Goal: Task Accomplishment & Management: Manage account settings

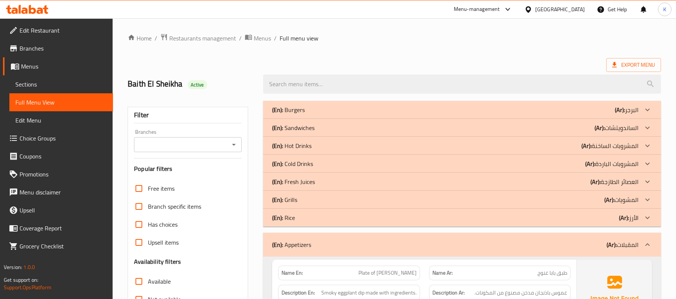
scroll to position [101, 0]
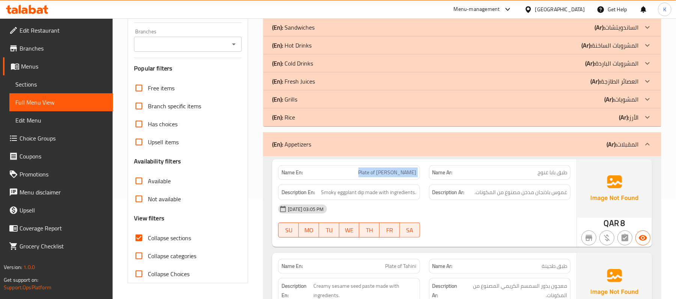
click at [359, 41] on div "(En): Hot Drinks (Ar): المشروبات الساخنة" at bounding box center [455, 45] width 366 height 9
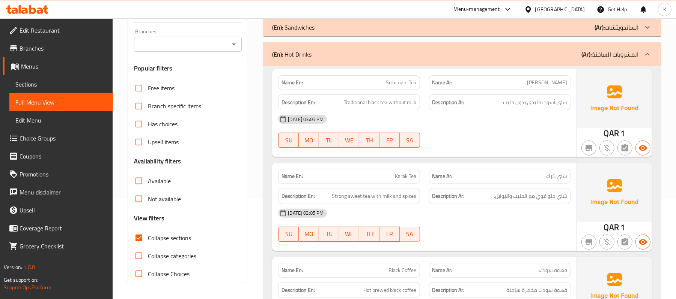
click at [320, 48] on div "(En): Hot Drinks (Ar): المشروبات الساخنة" at bounding box center [462, 54] width 398 height 24
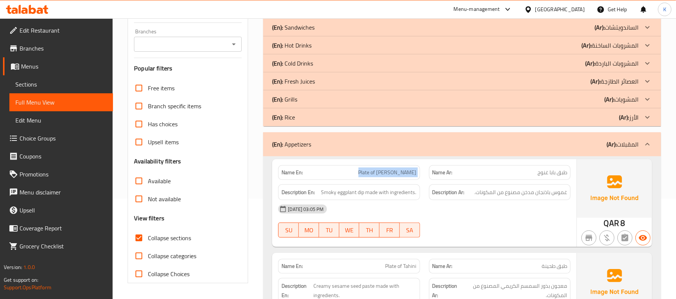
click at [377, 162] on div "Name En: Plate of Baba Ghanouj" at bounding box center [349, 173] width 150 height 24
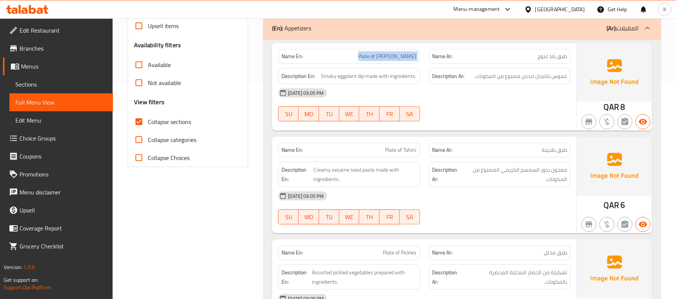
scroll to position [334, 0]
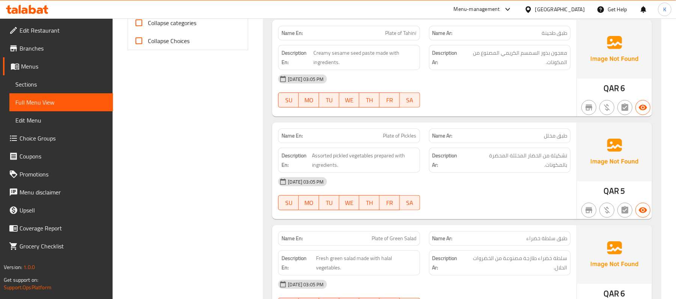
click at [388, 131] on div "Name En: Plate of Pickles" at bounding box center [348, 136] width 141 height 15
copy span "Plate of Pickles"
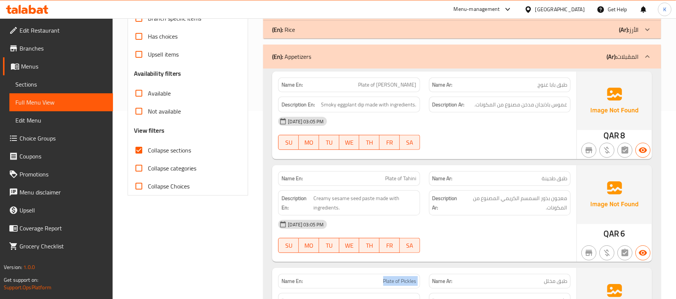
scroll to position [0, 0]
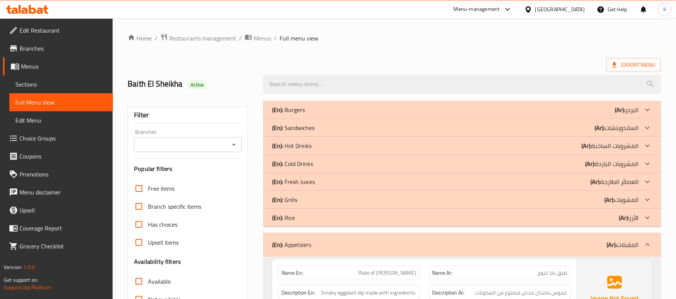
click at [371, 247] on div "(En): Appetizers (Ar): المقبلات" at bounding box center [455, 245] width 366 height 9
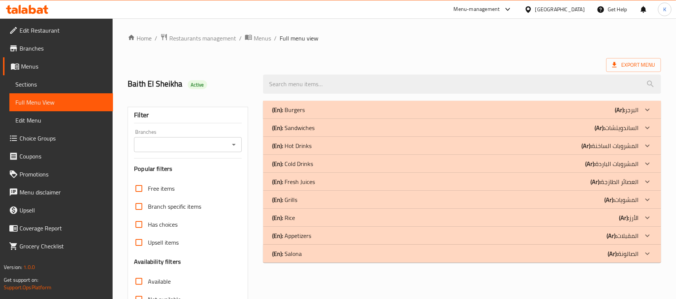
click at [373, 234] on div "(En): Appetizers (Ar): المقبلات" at bounding box center [455, 236] width 366 height 9
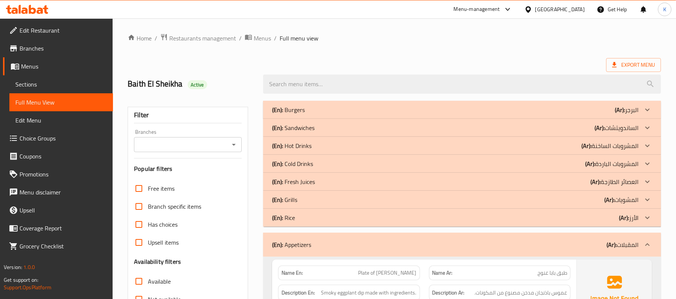
click at [373, 234] on div "(En): Appetizers (Ar): المقبلات" at bounding box center [462, 245] width 398 height 24
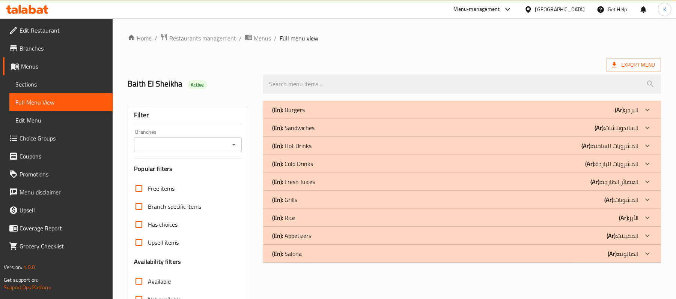
click at [355, 254] on div "(En): Salona (Ar): الصالونة" at bounding box center [455, 254] width 366 height 9
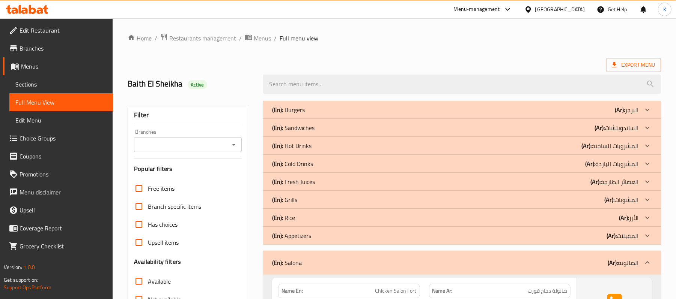
click at [302, 132] on p "(En): Sandwiches" at bounding box center [293, 127] width 42 height 9
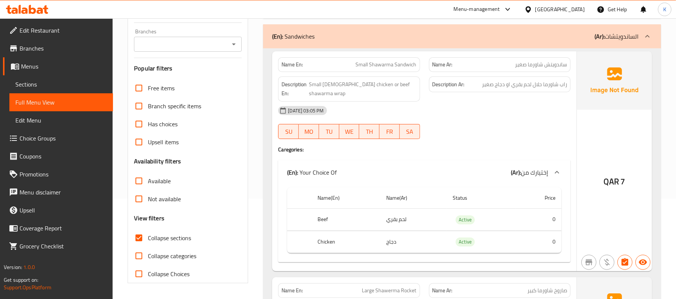
scroll to position [116, 0]
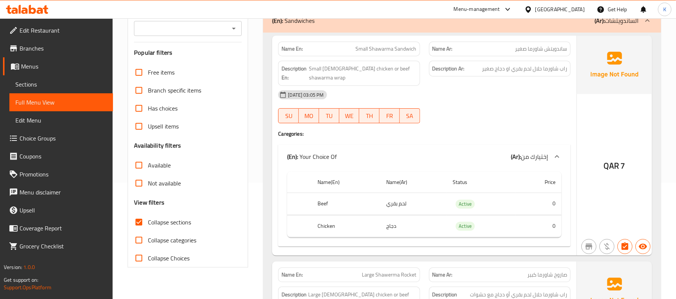
click at [374, 45] on span "Small Shawarma Sandwich" at bounding box center [386, 49] width 61 height 8
copy span "Small Shawarma Sandwich"
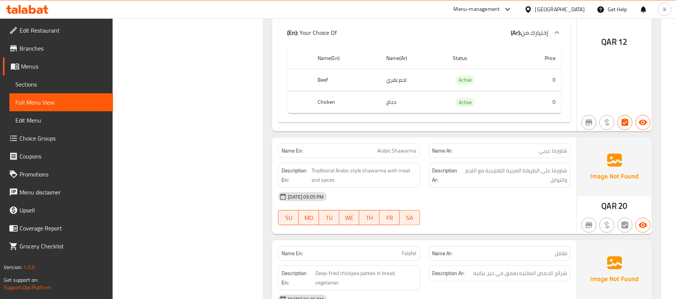
scroll to position [584, 0]
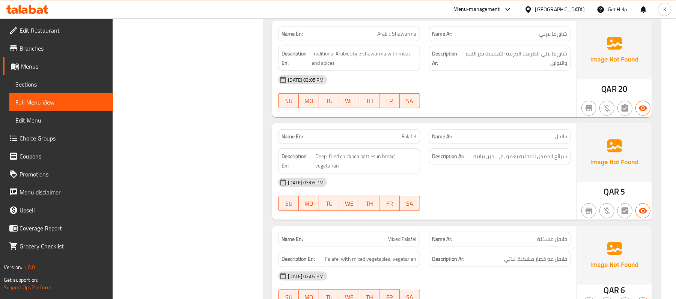
click at [404, 133] on span "Falafel" at bounding box center [409, 137] width 15 height 8
copy span "Falafel"
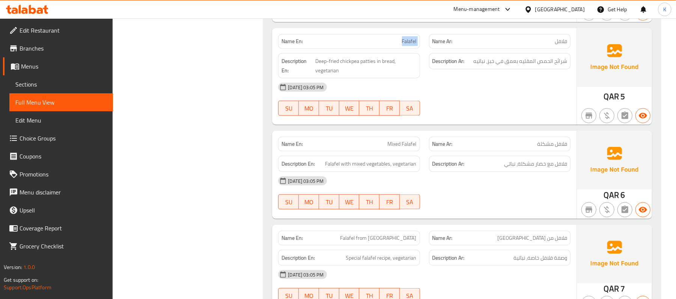
scroll to position [700, 0]
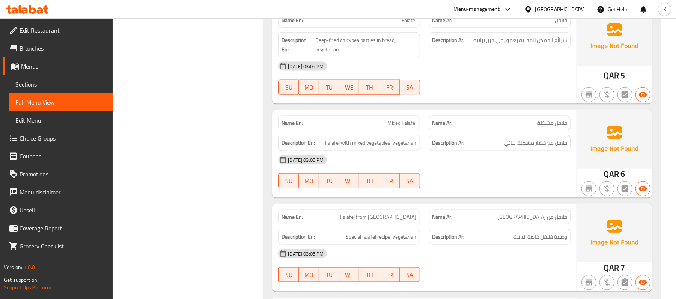
click at [405, 119] on span "Mixed Falafel" at bounding box center [402, 123] width 29 height 8
copy span "Mixed Falafel"
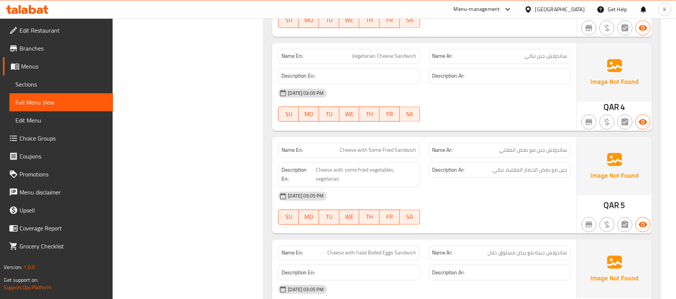
scroll to position [1054, 0]
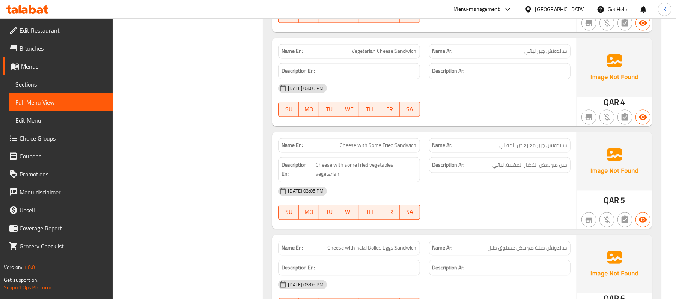
click at [325, 134] on div "Name En: Cheese with Some Fried Sandwich" at bounding box center [349, 146] width 150 height 24
click at [324, 134] on div "Name En: Cheese with Some Fried Sandwich" at bounding box center [349, 146] width 150 height 24
click at [325, 134] on div "Name En: Cheese with Some Fried Sandwich" at bounding box center [349, 146] width 150 height 24
copy span "Cheese with Some Fried Sandwich"
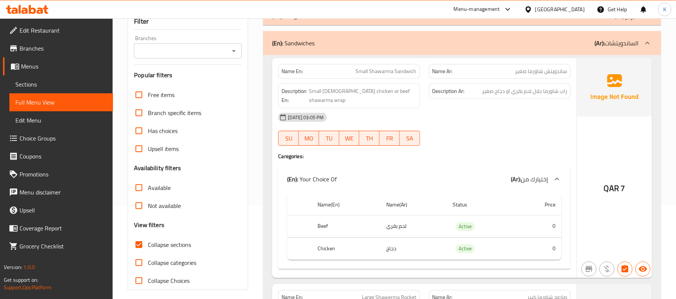
scroll to position [116, 0]
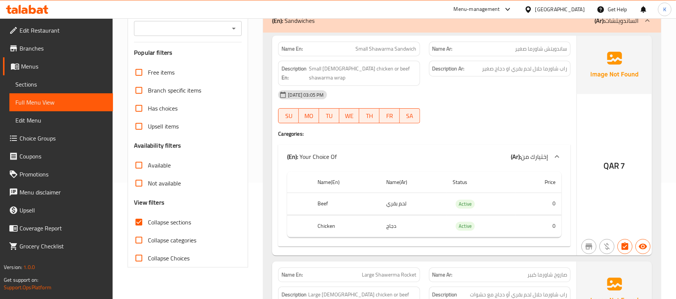
click at [164, 219] on span "Collapse sections" at bounding box center [169, 222] width 43 height 9
click at [148, 219] on input "Collapse sections" at bounding box center [139, 222] width 18 height 18
checkbox input "false"
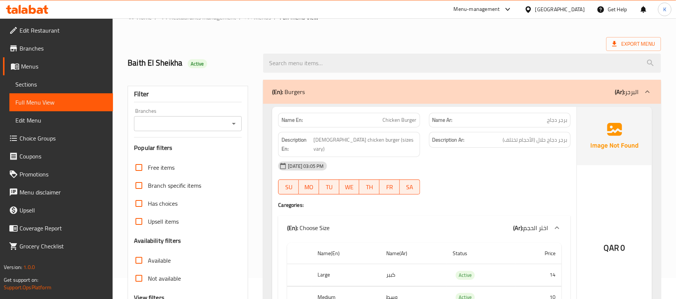
scroll to position [0, 0]
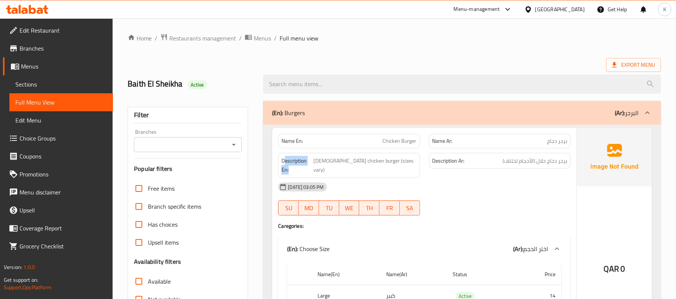
drag, startPoint x: 309, startPoint y: 158, endPoint x: 281, endPoint y: 155, distance: 28.3
click at [281, 155] on div "Description En: Halal chicken burger (sizes vary)" at bounding box center [348, 165] width 141 height 25
copy strong "Description En:"
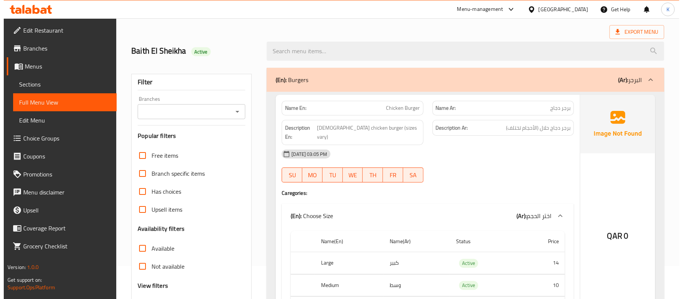
scroll to position [20, 0]
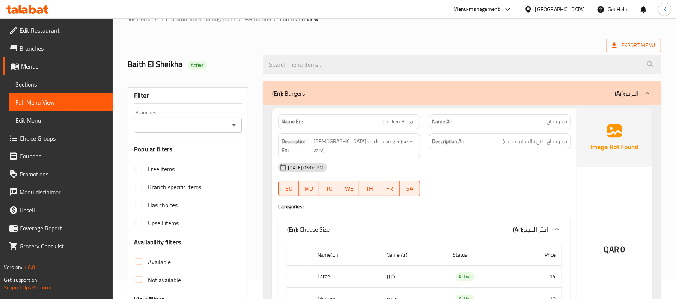
click at [74, 81] on span "Sections" at bounding box center [61, 84] width 92 height 9
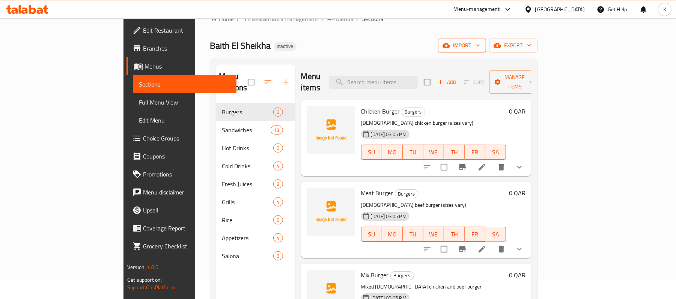
click at [480, 50] on span "import" at bounding box center [462, 45] width 36 height 9
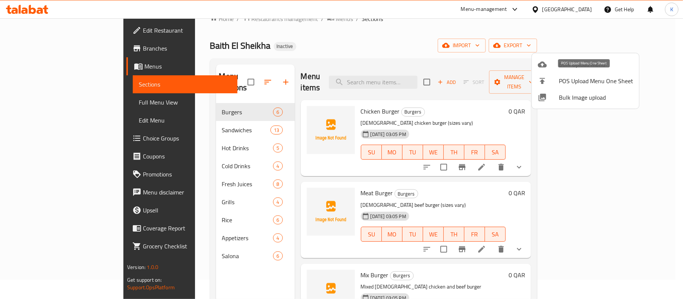
click at [595, 68] on span "Bulk Upload Menu" at bounding box center [596, 64] width 74 height 9
click at [583, 98] on span "Bulk Image upload" at bounding box center [596, 97] width 74 height 9
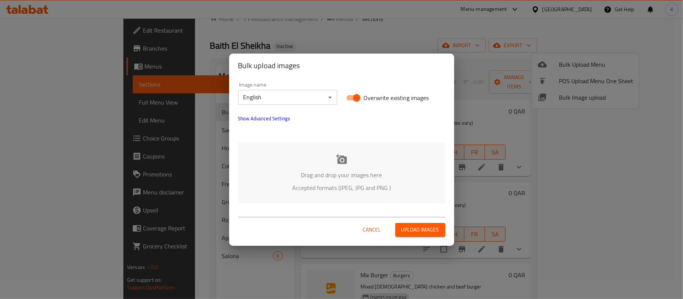
click at [288, 200] on div "Drag and drop your images here Accepted formats (JPEG, JPG and PNG )" at bounding box center [341, 173] width 207 height 61
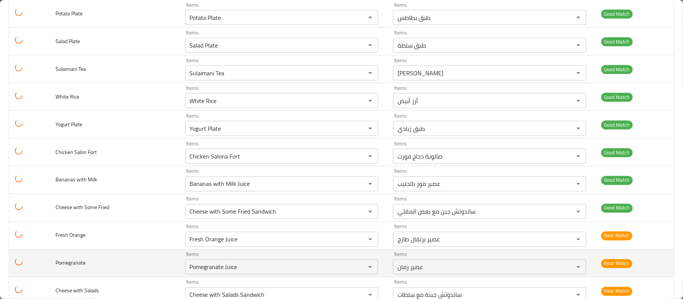
scroll to position [1365, 0]
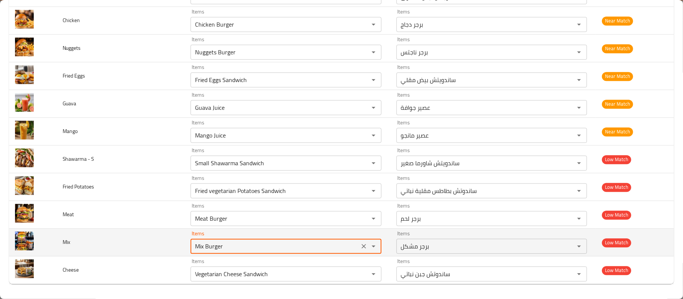
drag, startPoint x: 221, startPoint y: 246, endPoint x: 135, endPoint y: 230, distance: 87.8
click at [137, 232] on tr "Mix Items Mix Burger Items Items برجر مشكل Items Low Match" at bounding box center [341, 243] width 665 height 28
click at [229, 245] on input "Mix Burger" at bounding box center [275, 246] width 164 height 11
click at [359, 247] on button "Clear" at bounding box center [364, 246] width 11 height 11
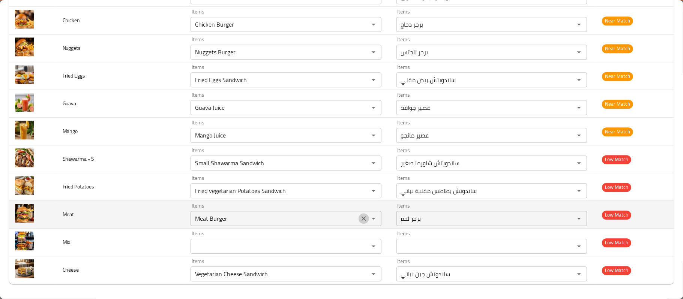
click at [362, 219] on icon "Clear" at bounding box center [364, 218] width 5 height 5
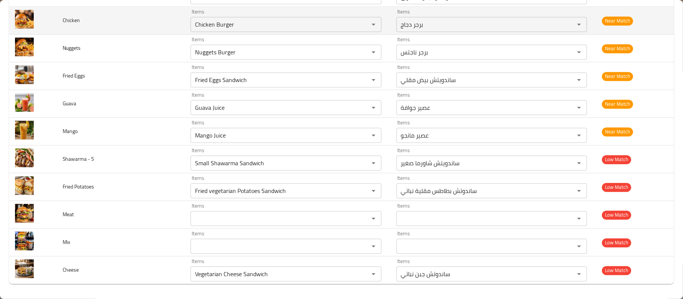
drag, startPoint x: 38, startPoint y: 53, endPoint x: 74, endPoint y: 23, distance: 47.7
click at [74, 23] on span "Chicken" at bounding box center [72, 20] width 18 height 10
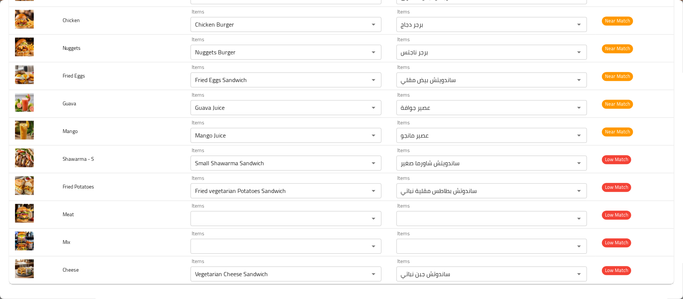
scroll to position [1248, 0]
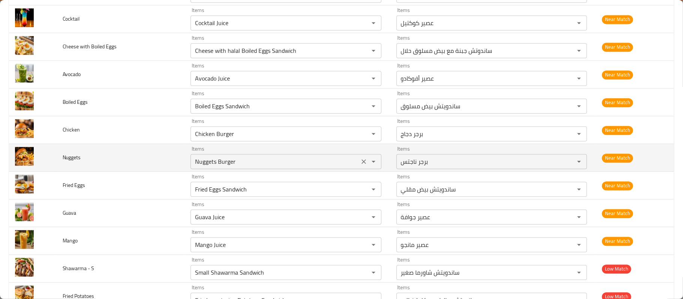
click at [362, 164] on icon "Clear" at bounding box center [364, 161] width 5 height 5
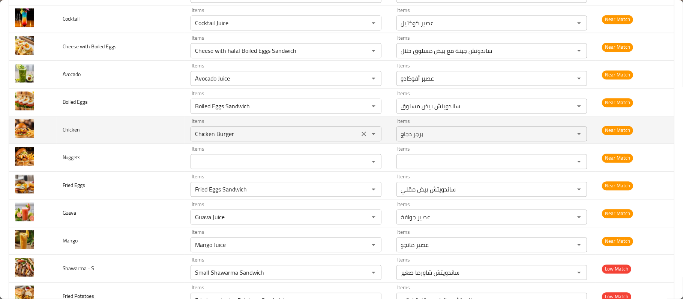
click at [227, 141] on div "Chicken Burger Items" at bounding box center [286, 133] width 191 height 15
click at [360, 138] on icon "Clear" at bounding box center [364, 134] width 8 height 8
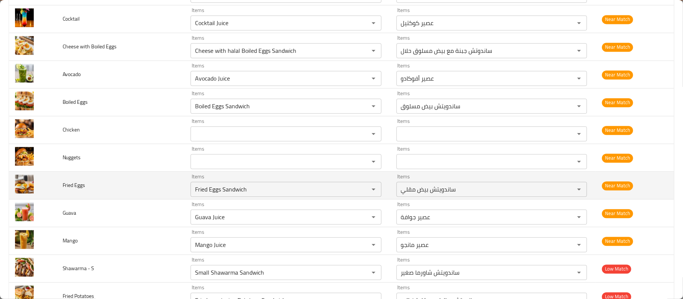
drag, startPoint x: 14, startPoint y: 187, endPoint x: 11, endPoint y: 194, distance: 7.9
click at [11, 194] on td "enhanced table" at bounding box center [33, 186] width 48 height 28
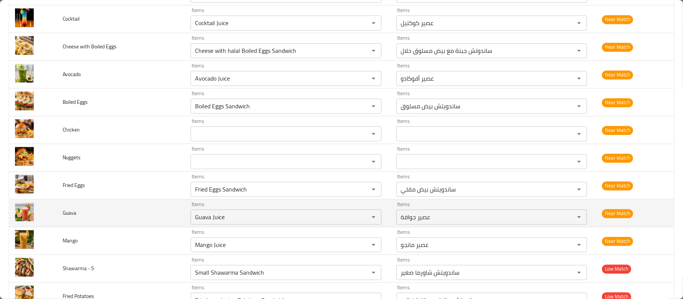
drag, startPoint x: 34, startPoint y: 198, endPoint x: 36, endPoint y: 215, distance: 17.0
click at [35, 217] on td "enhanced table" at bounding box center [33, 214] width 48 height 28
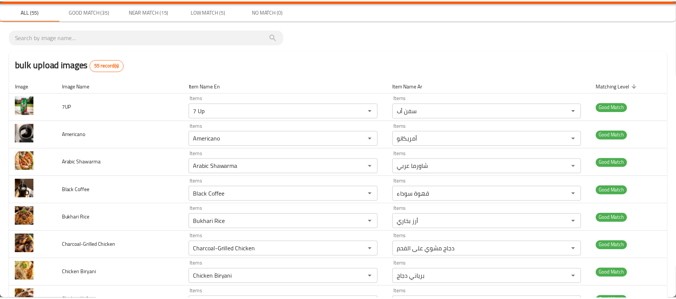
scroll to position [0, 0]
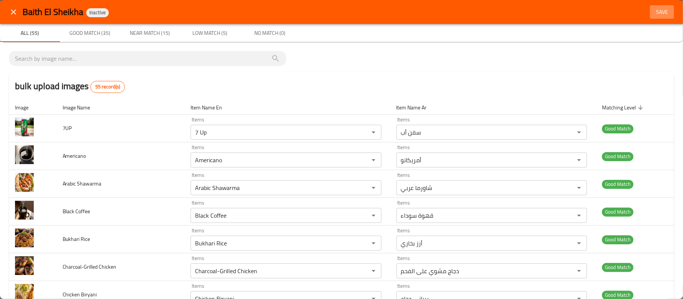
click at [653, 16] on span "Save" at bounding box center [662, 12] width 18 height 9
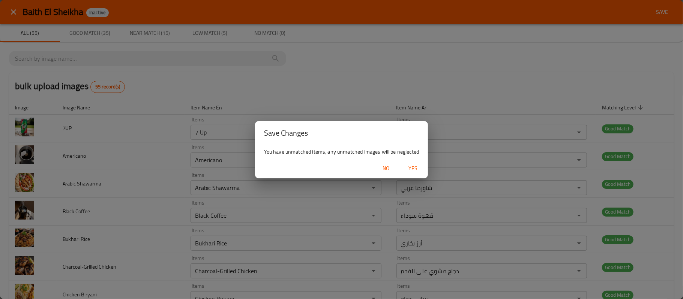
click at [418, 166] on span "Yes" at bounding box center [413, 168] width 18 height 9
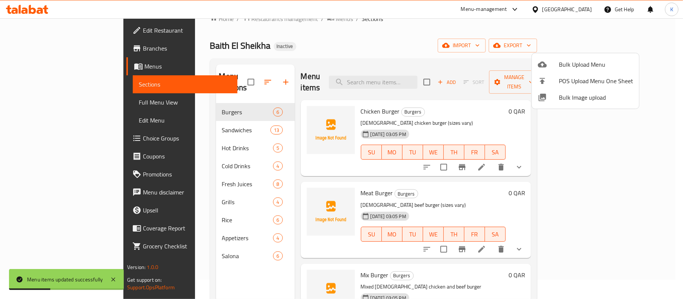
click at [63, 93] on div at bounding box center [341, 149] width 683 height 299
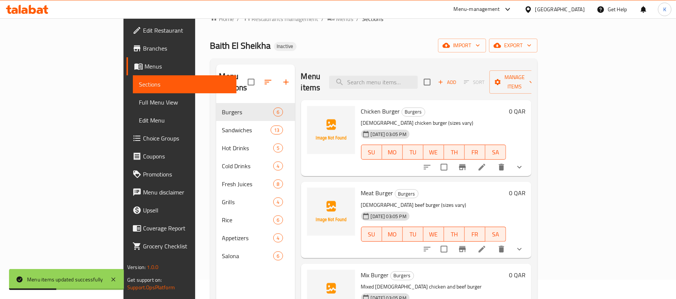
click at [133, 97] on link "Full Menu View" at bounding box center [185, 102] width 104 height 18
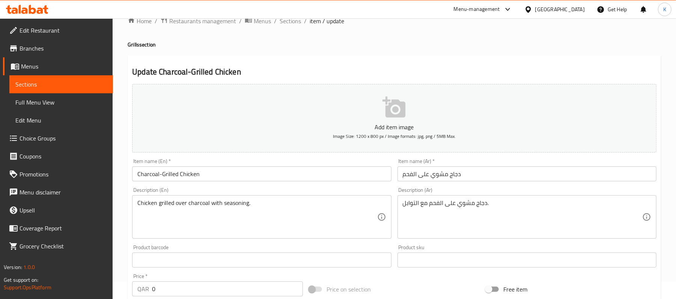
scroll to position [15, 0]
click at [56, 84] on span "Sections" at bounding box center [61, 84] width 92 height 9
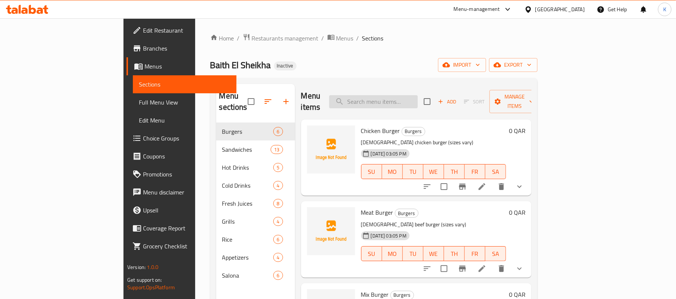
click at [405, 95] on input "search" at bounding box center [373, 101] width 89 height 13
paste input "Plate of [PERSON_NAME]"
type input "Plate of [PERSON_NAME]"
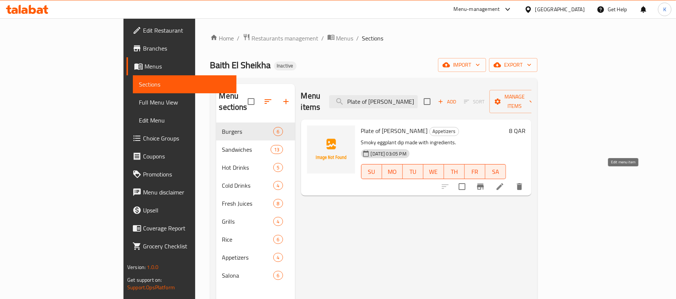
click at [504, 182] on icon at bounding box center [499, 186] width 9 height 9
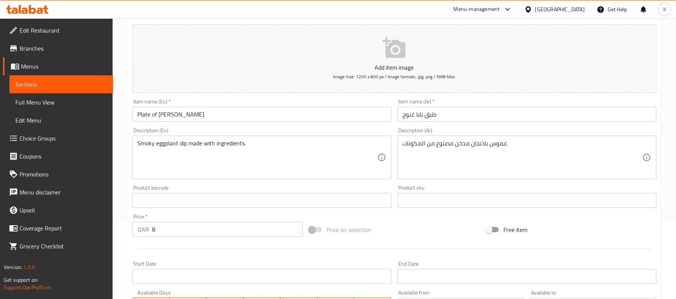
scroll to position [116, 0]
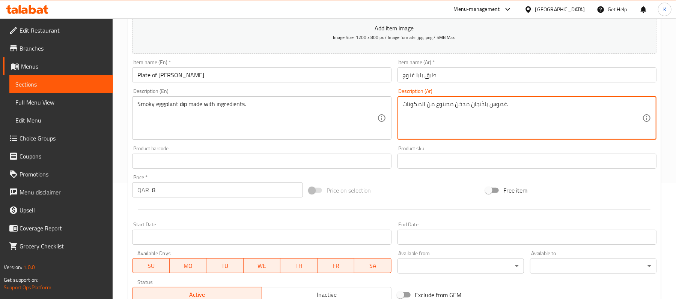
click at [494, 105] on textarea "غموس باذنجان مدخن مصنوع من المكونات." at bounding box center [522, 119] width 239 height 36
type textarea "صوص باذنجان مدخن مصنوع من المكونات."
click at [287, 80] on input "Plate of [PERSON_NAME]" at bounding box center [261, 75] width 259 height 15
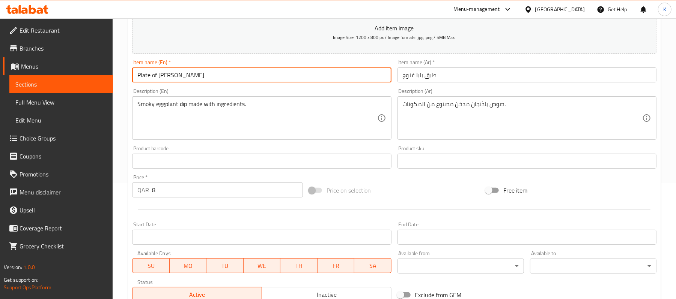
click at [285, 78] on input "Plate of [PERSON_NAME]" at bounding box center [261, 75] width 259 height 15
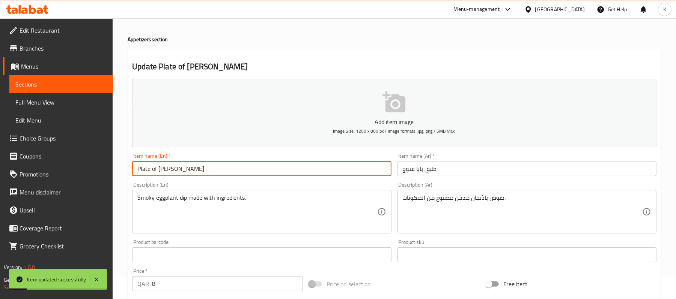
scroll to position [0, 0]
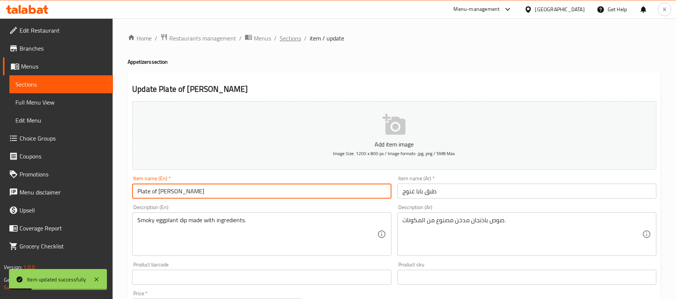
click at [299, 38] on span "Sections" at bounding box center [290, 38] width 21 height 9
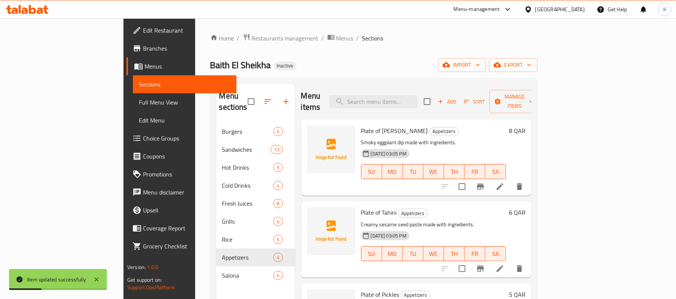
scroll to position [47, 0]
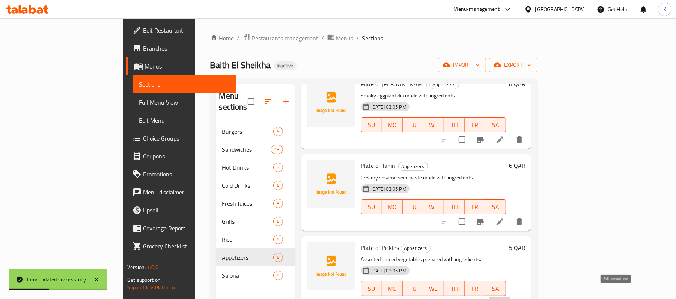
click at [504, 299] on icon at bounding box center [499, 303] width 9 height 9
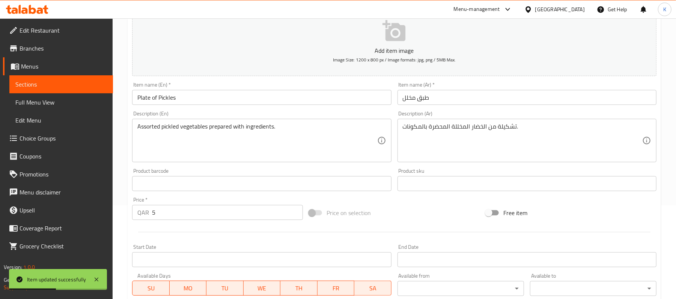
scroll to position [116, 0]
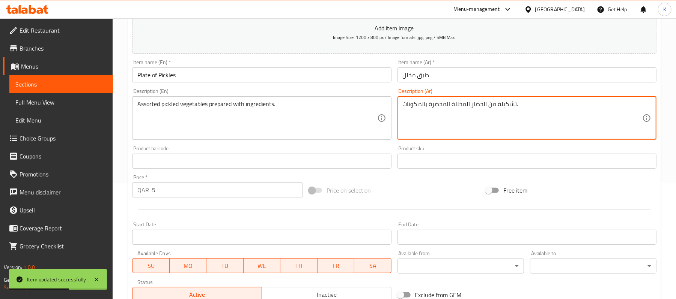
click at [440, 113] on textarea "تشكيلة من الخضار المخللة المحضرة بالمكونات." at bounding box center [522, 119] width 239 height 36
click at [479, 110] on textarea "تشكيلة من الخضار المخللة المحضرة بالمكونات." at bounding box center [522, 119] width 239 height 36
click at [479, 107] on textarea "تشكيلة من الخضار المخللة المحضرة بالمكونات." at bounding box center [522, 119] width 239 height 36
type textarea "تشكيلة من الخضروات المخللة المحضرة بالمكونات."
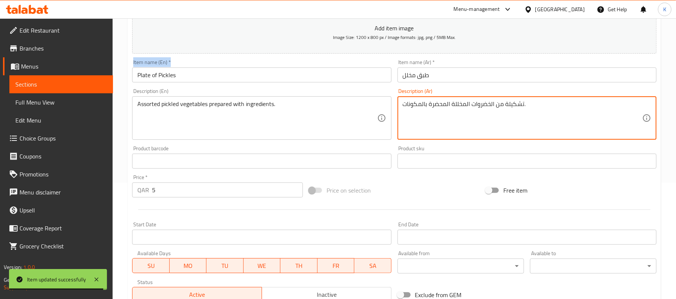
click at [335, 63] on div "Add item image Image Size: 1200 x 800 px / Image formats: jpg, png / 5MB Max. I…" at bounding box center [394, 143] width 530 height 323
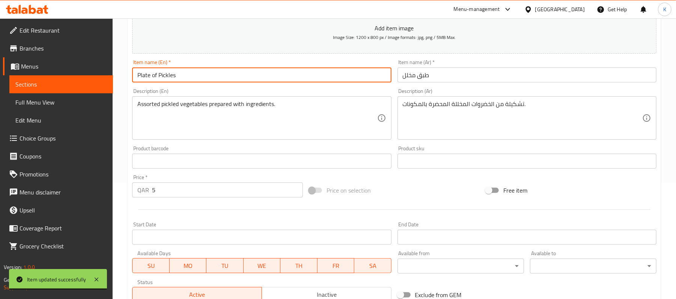
click at [328, 70] on input "Plate of Pickles" at bounding box center [261, 75] width 259 height 15
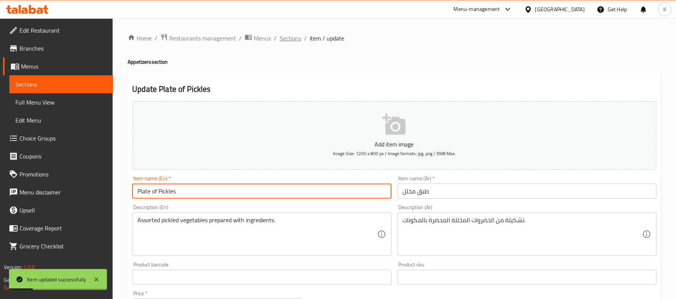
click at [299, 42] on ol "Home / Restaurants management / Menus / Sections / item / update" at bounding box center [394, 38] width 533 height 10
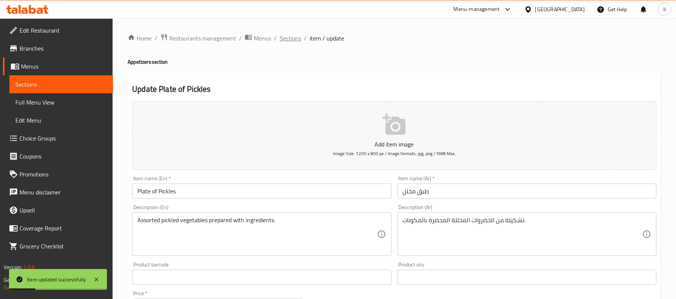
click at [296, 41] on span "Sections" at bounding box center [290, 38] width 21 height 9
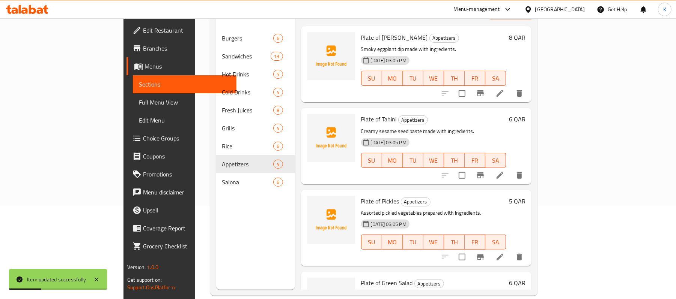
scroll to position [105, 0]
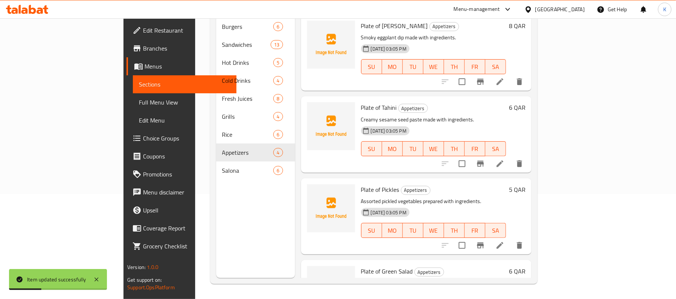
click at [216, 165] on div "Salona 6" at bounding box center [255, 171] width 79 height 18
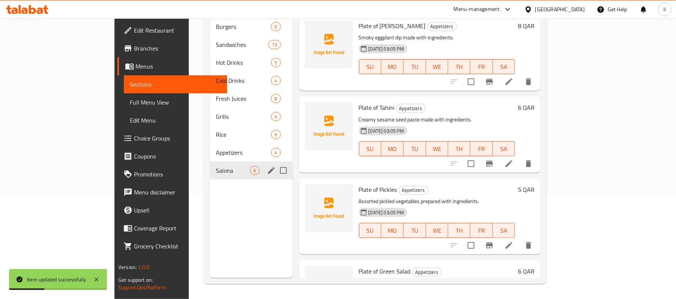
click at [210, 147] on div "Appetizers 4" at bounding box center [251, 153] width 83 height 18
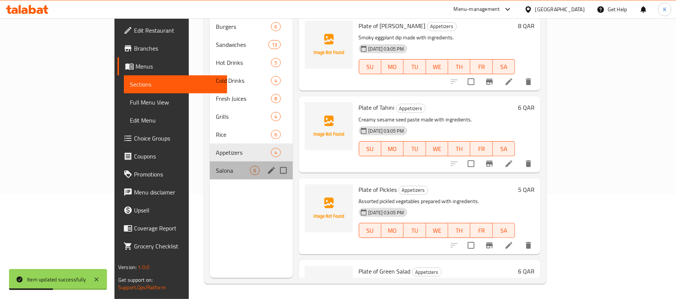
click at [210, 167] on div "Salona 6" at bounding box center [251, 171] width 83 height 18
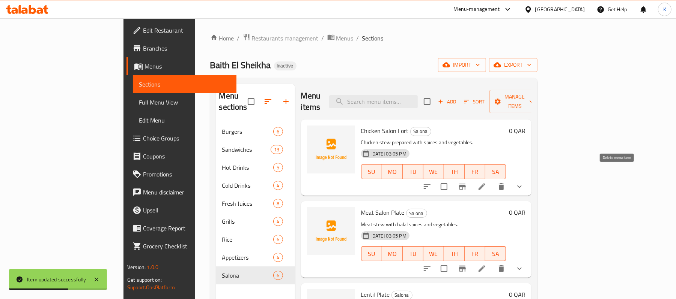
click at [506, 182] on icon "delete" at bounding box center [501, 186] width 9 height 9
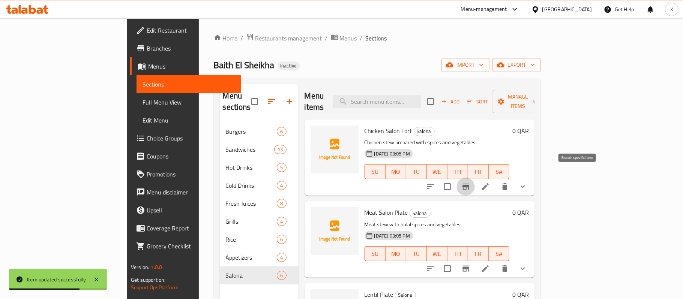
click at [475, 178] on button "Branch-specific-item" at bounding box center [466, 187] width 18 height 18
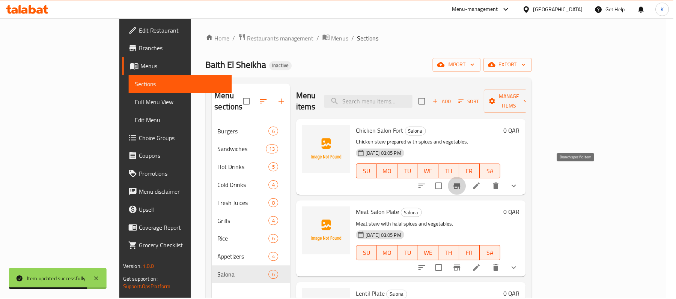
click at [483, 182] on icon at bounding box center [478, 186] width 9 height 9
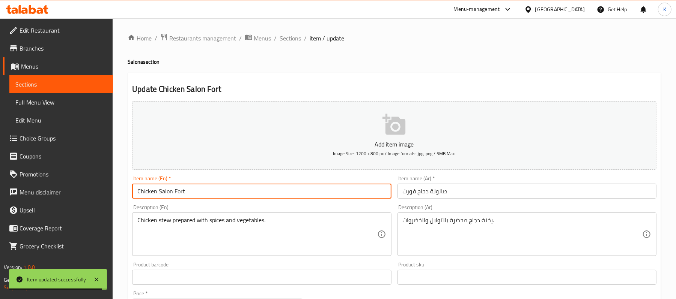
click at [171, 194] on input "Chicken Salon Fort" at bounding box center [261, 191] width 259 height 15
type input "Chicken Salona Fort"
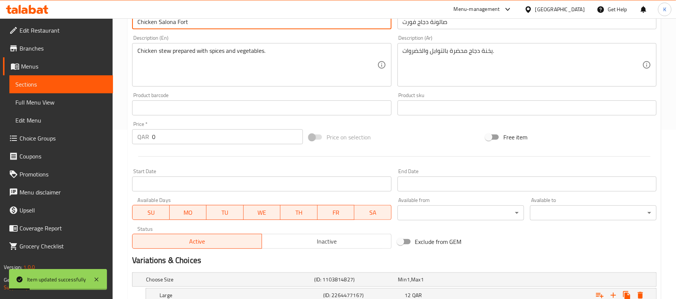
scroll to position [233, 0]
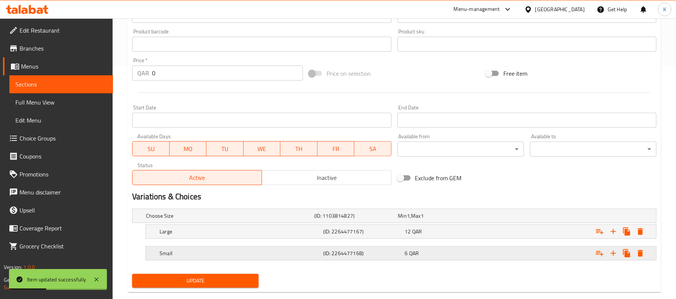
click at [251, 257] on h5 "Small" at bounding box center [239, 254] width 161 height 8
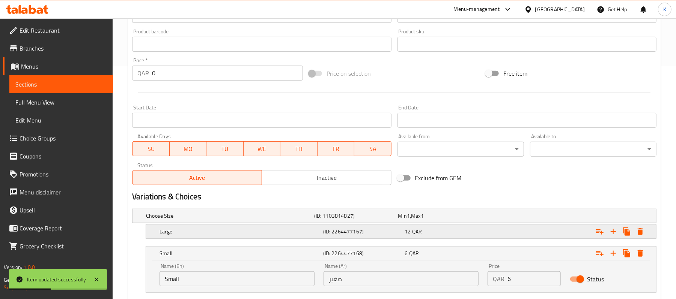
click at [271, 236] on h5 "Large" at bounding box center [239, 232] width 161 height 8
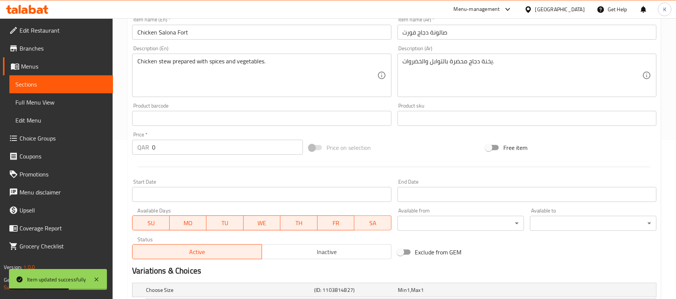
scroll to position [80, 0]
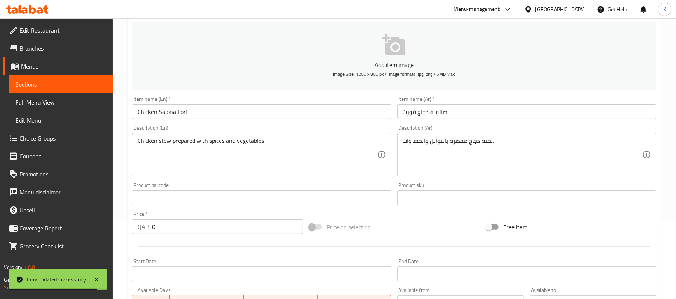
drag, startPoint x: 304, startPoint y: 140, endPoint x: 298, endPoint y: 130, distance: 12.0
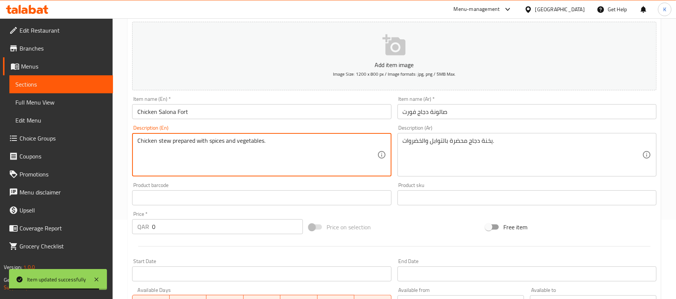
click at [291, 125] on div "Description (En) Chicken stew prepared with spices and vegetables. Description …" at bounding box center [261, 150] width 265 height 57
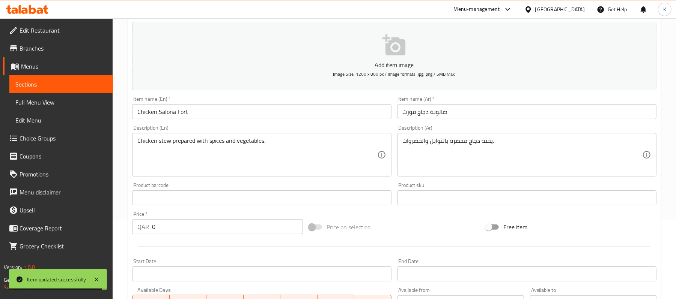
click at [285, 115] on input "Chicken Salona Fort" at bounding box center [261, 111] width 259 height 15
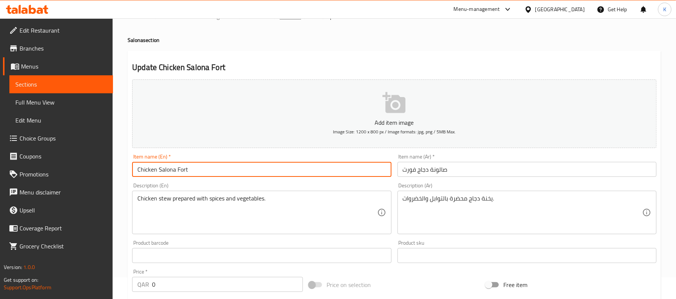
scroll to position [0, 0]
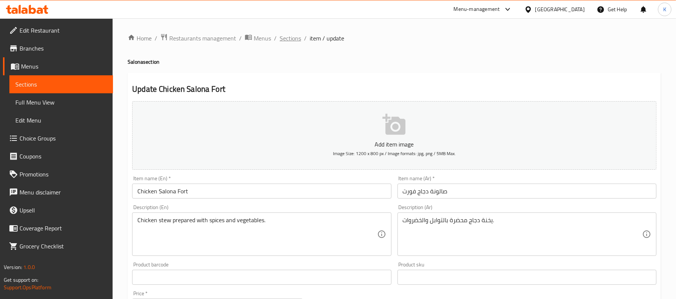
click at [287, 40] on span "Sections" at bounding box center [290, 38] width 21 height 9
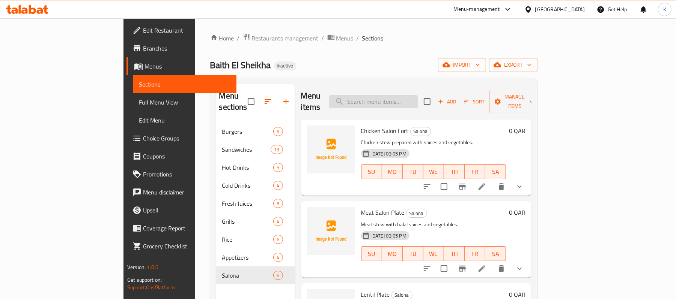
click at [418, 95] on input "search" at bounding box center [373, 101] width 89 height 13
paste input "Small Shawarma Sandwich"
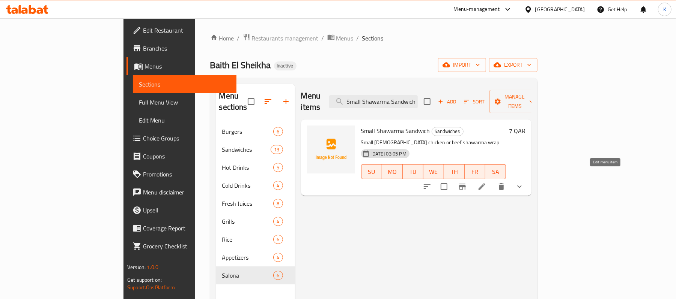
type input "Small Shawarma Sandwich"
click at [486, 182] on icon at bounding box center [481, 186] width 9 height 9
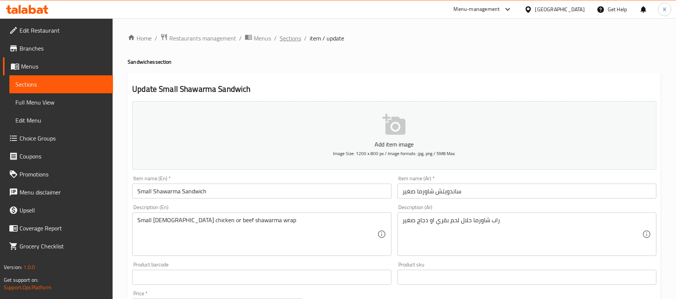
click at [295, 40] on span "Sections" at bounding box center [290, 38] width 21 height 9
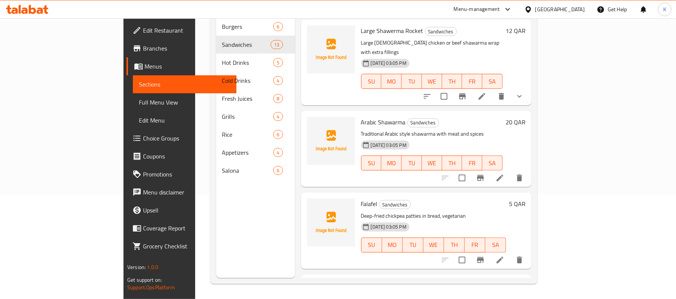
scroll to position [116, 0]
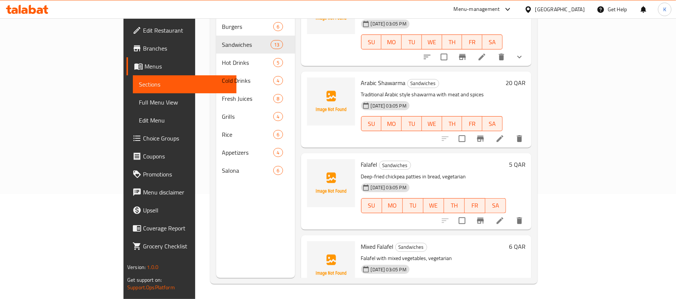
click at [503, 218] on icon at bounding box center [499, 221] width 7 height 7
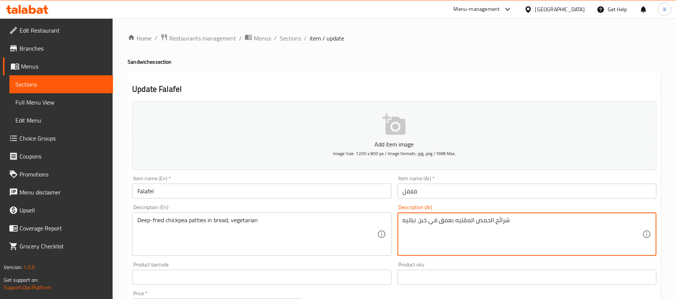
click at [504, 220] on textarea "شرائح الحمص المقليه بعمق في خبز، نباتيه" at bounding box center [522, 235] width 239 height 36
type textarea "أقراص الحمص المقليه بعمق في خبز، نباتيه"
click at [305, 191] on input "Falafel" at bounding box center [261, 191] width 259 height 15
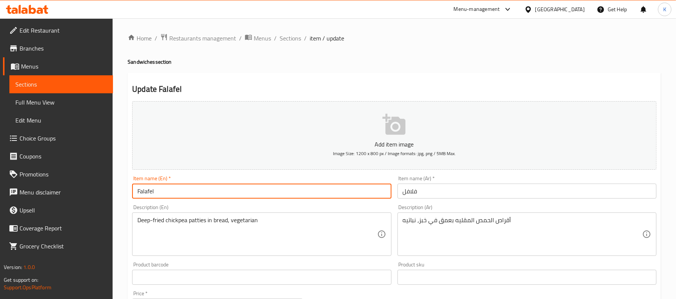
click at [283, 35] on span "Sections" at bounding box center [290, 38] width 21 height 9
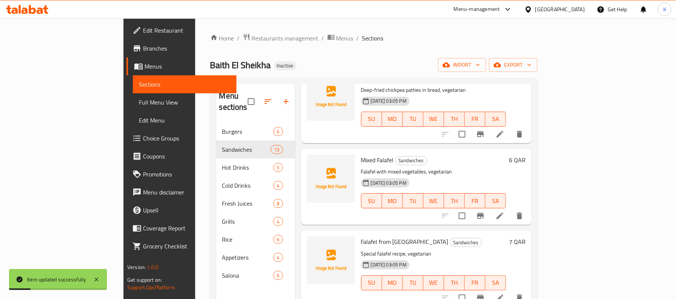
scroll to position [330, 0]
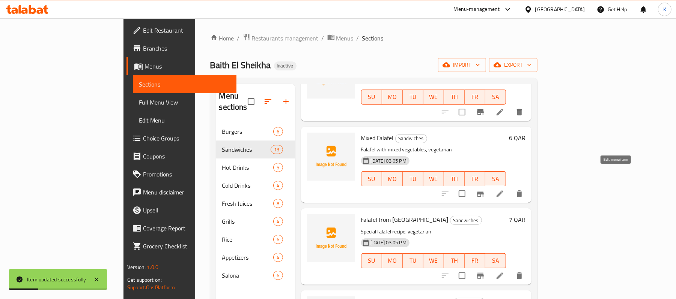
click at [504, 189] on icon at bounding box center [499, 193] width 9 height 9
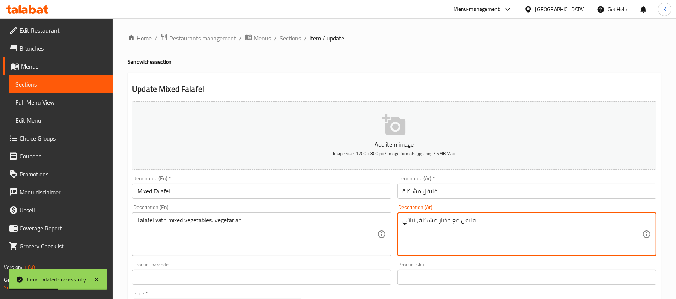
click at [445, 224] on textarea "فلافل مع خضار مشكلة، نباتي" at bounding box center [522, 235] width 239 height 36
click at [447, 222] on textarea "فلافل مع خضار مشكلة، نباتي" at bounding box center [522, 235] width 239 height 36
type textarea "فلافل مع خضروات مشكلة، نباتي"
click at [329, 194] on input "Mixed Falafel" at bounding box center [261, 191] width 259 height 15
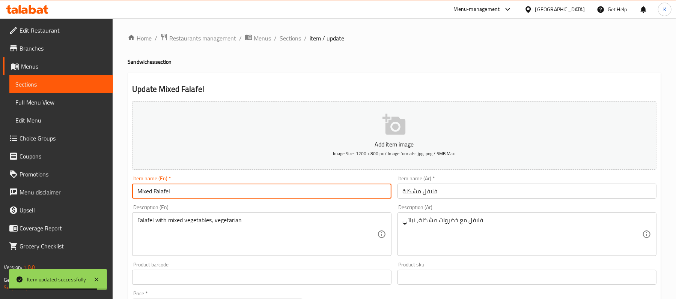
click at [299, 43] on span "Sections" at bounding box center [290, 38] width 21 height 9
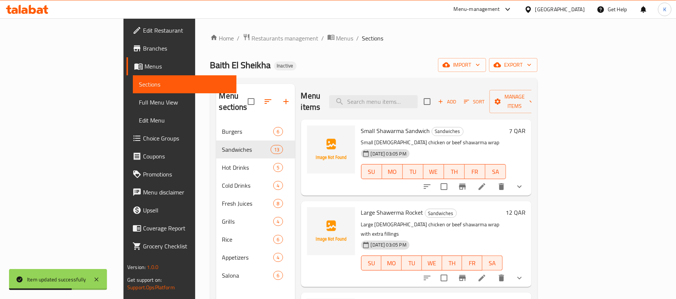
click at [362, 38] on span "Sections" at bounding box center [372, 38] width 21 height 9
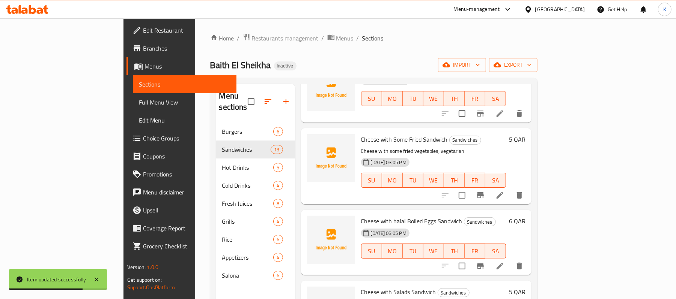
scroll to position [636, 0]
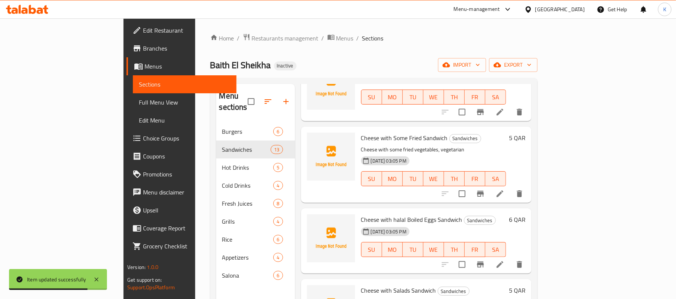
click at [528, 185] on div at bounding box center [482, 194] width 92 height 18
click at [531, 184] on div "Menu items Add Sort Manage items Small Shawarma Sandwich Sandwiches Small halal…" at bounding box center [413, 233] width 236 height 299
click at [504, 189] on icon at bounding box center [499, 193] width 9 height 9
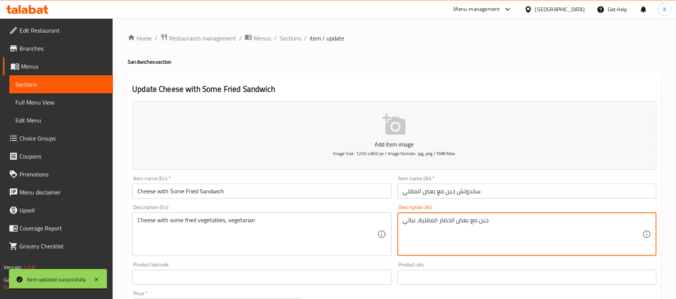
click at [449, 219] on textarea "جبن مع بعض الخضار المقلية، نباتي" at bounding box center [522, 235] width 239 height 36
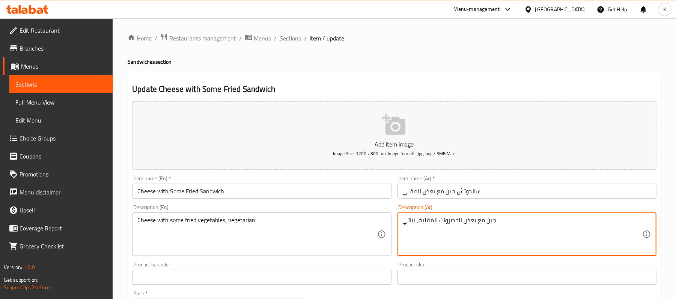
type textarea "جبن مع بعض الخضروات المقلية، نباتي"
click at [266, 189] on input "Cheese with Some Fried Sandwich" at bounding box center [261, 191] width 259 height 15
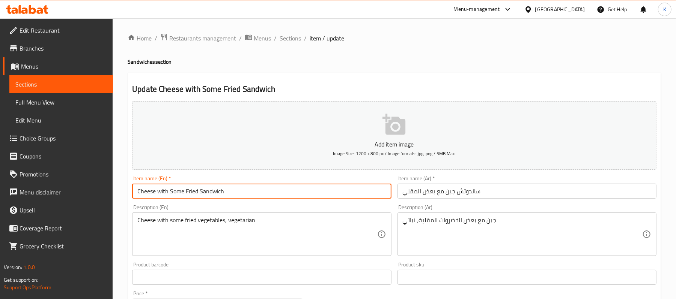
click at [296, 47] on div "Home / Restaurants management / Menus / Sections / item / update Sandwiches sec…" at bounding box center [394, 274] width 533 height 482
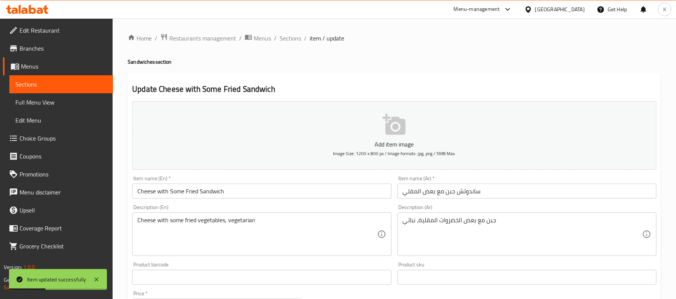
click at [293, 44] on div "Home / Restaurants management / Menus / Sections / item / update Sandwiches sec…" at bounding box center [394, 274] width 533 height 482
click at [293, 41] on span "Sections" at bounding box center [290, 38] width 21 height 9
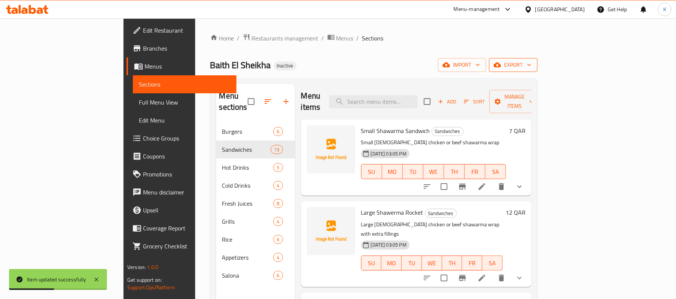
click at [537, 59] on button "export" at bounding box center [513, 65] width 48 height 14
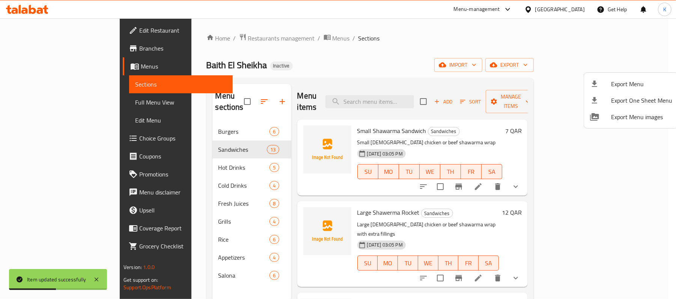
click at [637, 80] on span "Export Menu" at bounding box center [641, 84] width 61 height 9
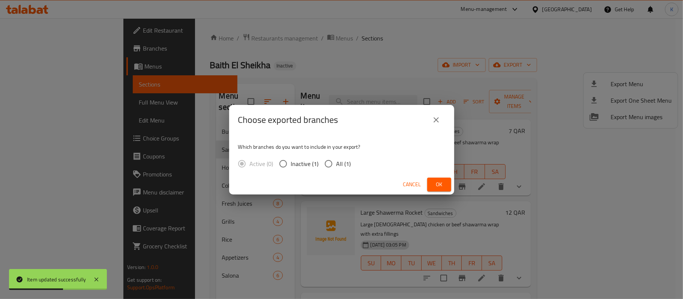
click at [335, 162] on input "All (1)" at bounding box center [329, 164] width 16 height 16
radio input "true"
click at [437, 185] on span "Ok" at bounding box center [439, 184] width 12 height 9
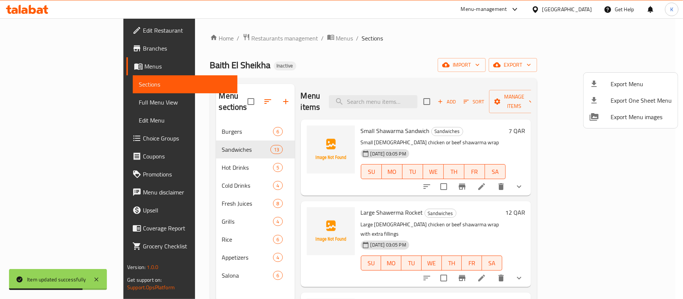
drag, startPoint x: 478, startPoint y: 63, endPoint x: 471, endPoint y: 57, distance: 9.3
click at [478, 63] on div at bounding box center [341, 149] width 683 height 299
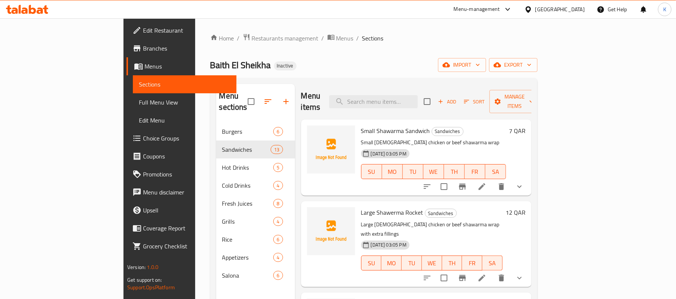
click at [143, 30] on span "Edit Restaurant" at bounding box center [186, 30] width 87 height 9
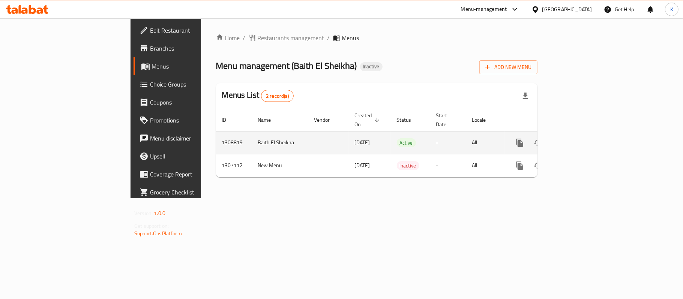
click at [577, 140] on icon "enhanced table" at bounding box center [574, 143] width 7 height 7
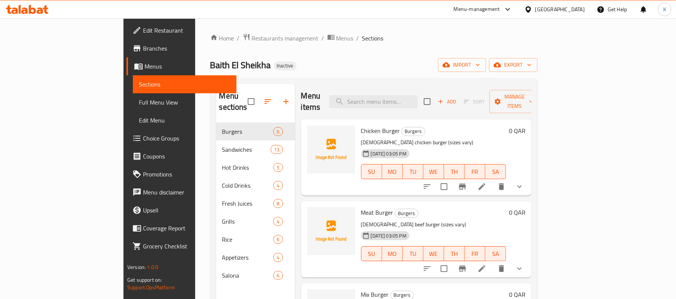
click at [139, 100] on span "Full Menu View" at bounding box center [185, 102] width 92 height 9
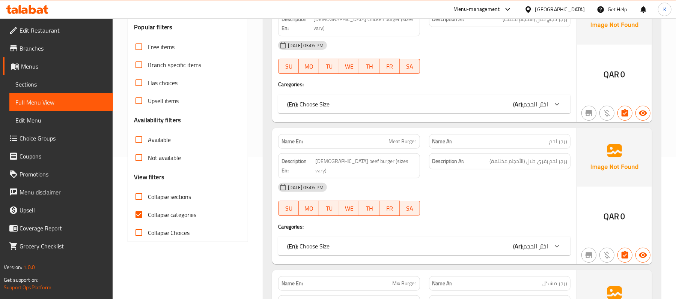
scroll to position [136, 0]
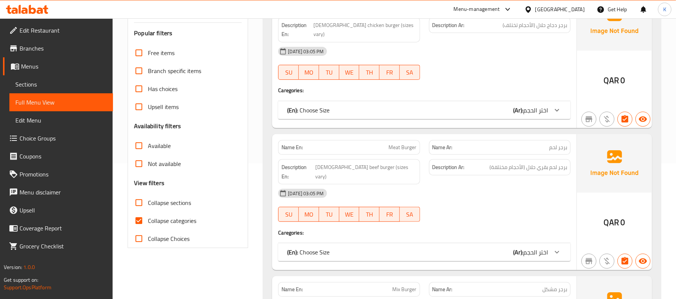
click at [72, 86] on span "Sections" at bounding box center [61, 84] width 92 height 9
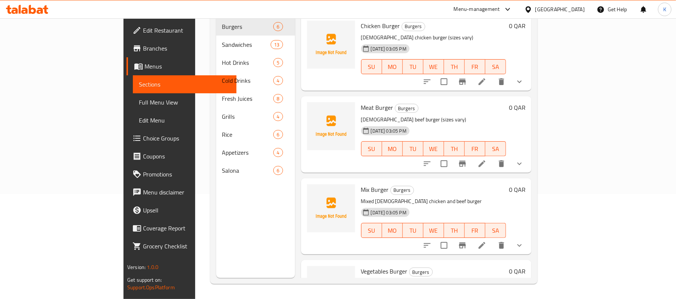
scroll to position [105, 0]
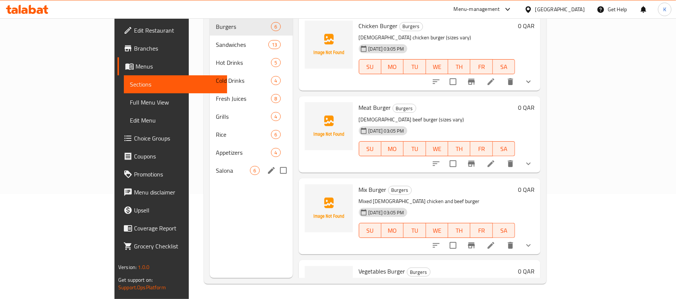
click at [216, 166] on span "Salona" at bounding box center [233, 170] width 34 height 9
click at [210, 144] on div "Appetizers 4" at bounding box center [251, 153] width 83 height 18
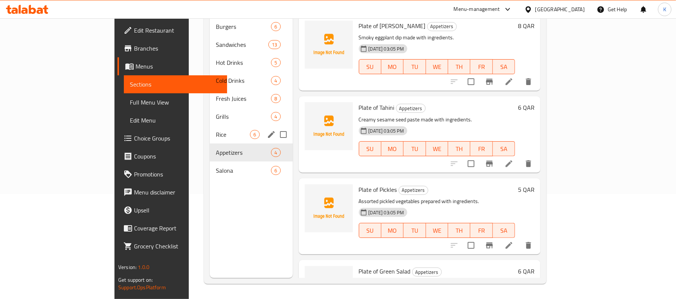
click at [216, 130] on span "Rice" at bounding box center [233, 134] width 34 height 9
drag, startPoint x: 183, startPoint y: 112, endPoint x: 191, endPoint y: 95, distance: 18.0
click at [210, 111] on div "Grills 4" at bounding box center [251, 117] width 83 height 18
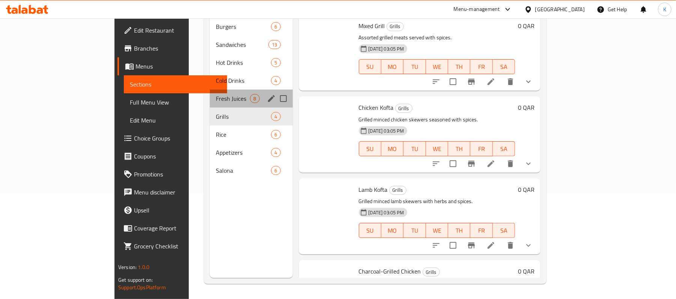
click at [210, 95] on div "Fresh Juices 8" at bounding box center [251, 99] width 83 height 18
click at [210, 76] on div "Cold Drinks 4" at bounding box center [251, 81] width 83 height 18
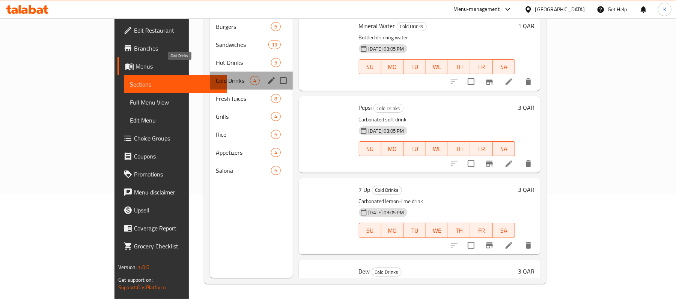
click at [210, 72] on div "Cold Drinks 4" at bounding box center [251, 81] width 83 height 18
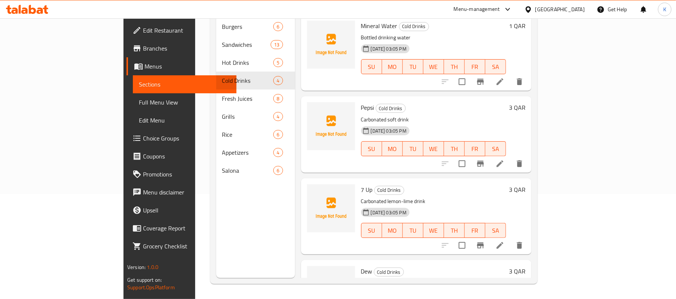
scroll to position [47, 0]
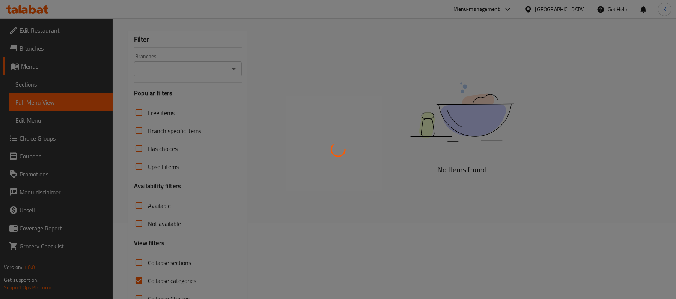
scroll to position [101, 0]
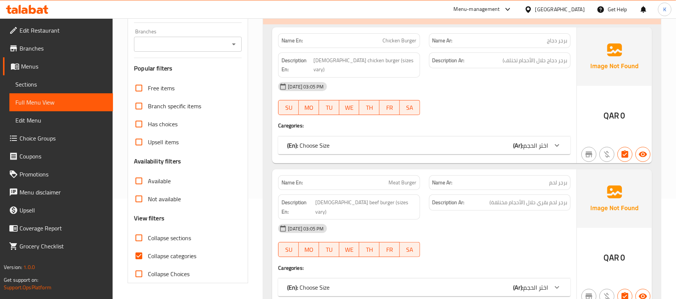
click at [135, 258] on input "Collapse categories" at bounding box center [139, 256] width 18 height 18
checkbox input "false"
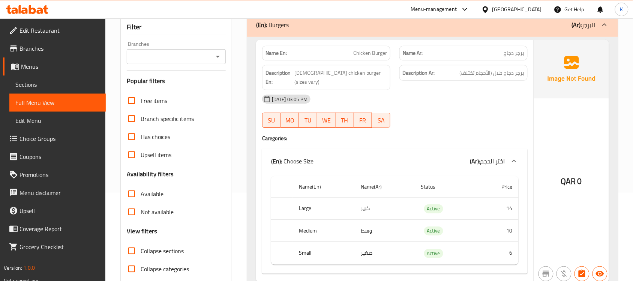
scroll to position [109, 0]
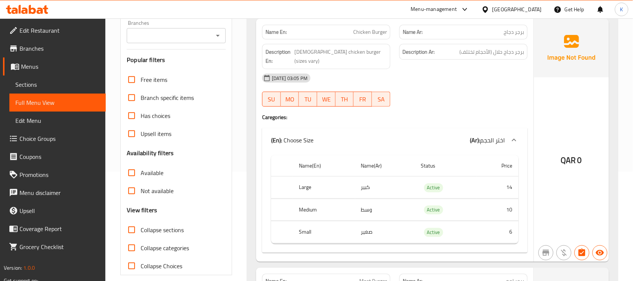
click at [421, 141] on div "(En): Choose Size (Ar): اختر الحجم" at bounding box center [395, 140] width 266 height 24
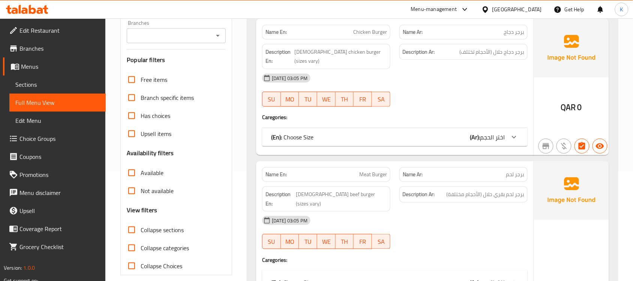
click at [434, 132] on div "(En): Choose Size (Ar): اختر الحجم" at bounding box center [388, 136] width 234 height 9
click at [442, 93] on div "29-08-2025 03:05 PM SU MO TU WE TH FR SA" at bounding box center [395, 90] width 275 height 42
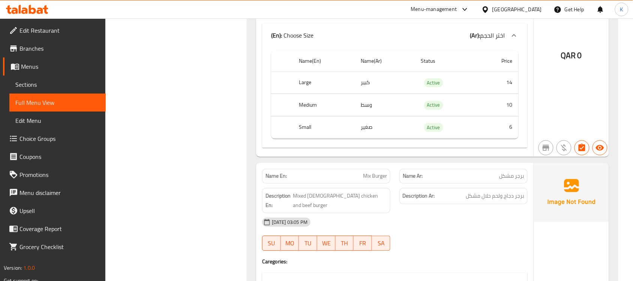
scroll to position [0, 0]
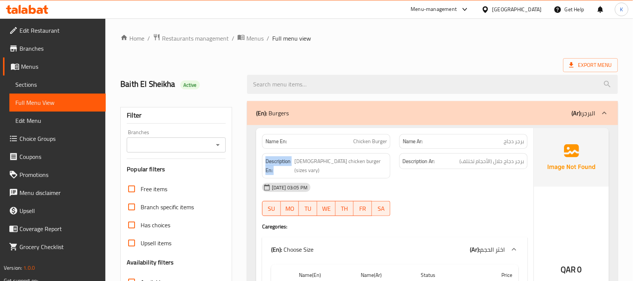
drag, startPoint x: 301, startPoint y: 167, endPoint x: 258, endPoint y: 158, distance: 43.7
click at [258, 158] on div "Description En: Halal chicken burger (sizes vary)" at bounding box center [326, 166] width 137 height 34
copy strong "Description En:"
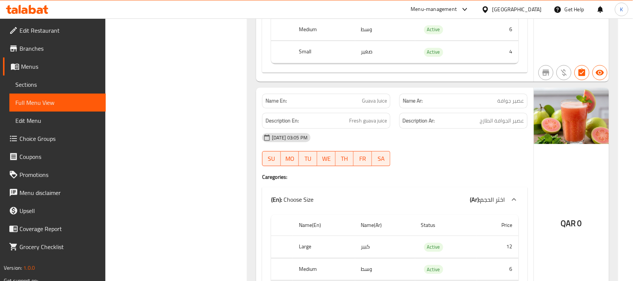
click at [49, 83] on span "Sections" at bounding box center [57, 84] width 84 height 9
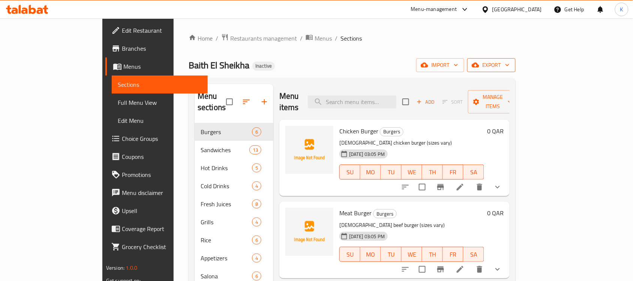
click at [510, 62] on span "export" at bounding box center [492, 64] width 36 height 9
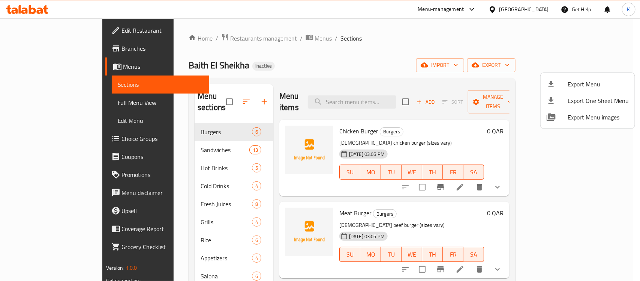
click at [586, 80] on span "Export Menu" at bounding box center [598, 84] width 61 height 9
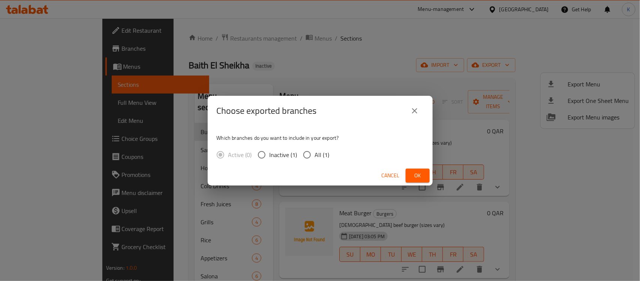
click at [305, 154] on input "All (1)" at bounding box center [307, 155] width 16 height 16
radio input "true"
click at [425, 174] on button "Ok" at bounding box center [418, 175] width 24 height 14
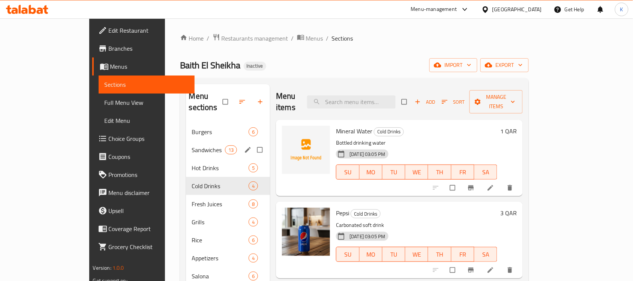
click at [186, 145] on div "Sandwiches 13" at bounding box center [228, 150] width 84 height 18
click at [192, 145] on span "Sandwiches" at bounding box center [208, 149] width 33 height 9
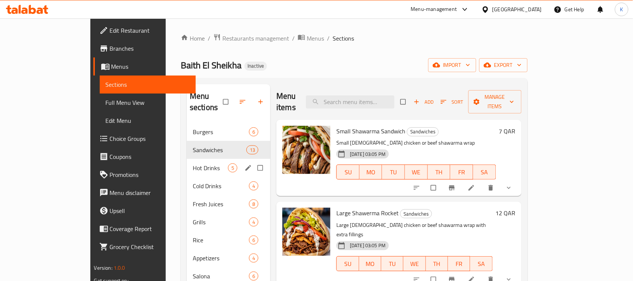
click at [193, 163] on span "Hot Drinks" at bounding box center [210, 167] width 35 height 9
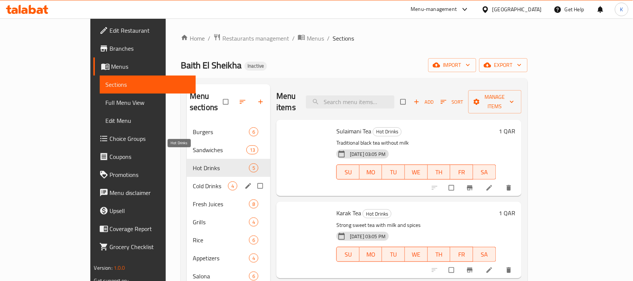
click at [193, 181] on span "Cold Drinks" at bounding box center [210, 185] width 35 height 9
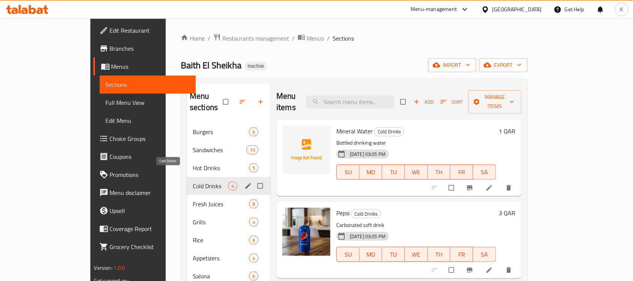
click at [187, 195] on div "Fresh Juices 8" at bounding box center [229, 204] width 84 height 18
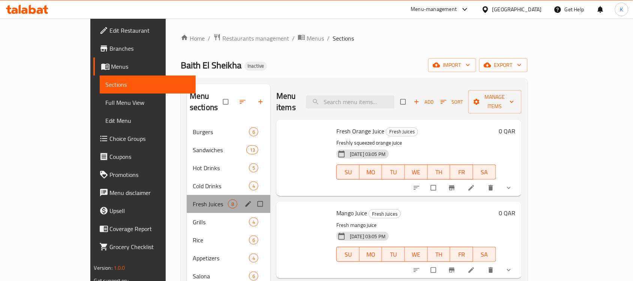
click at [187, 198] on div "Fresh Juices 8" at bounding box center [229, 204] width 84 height 18
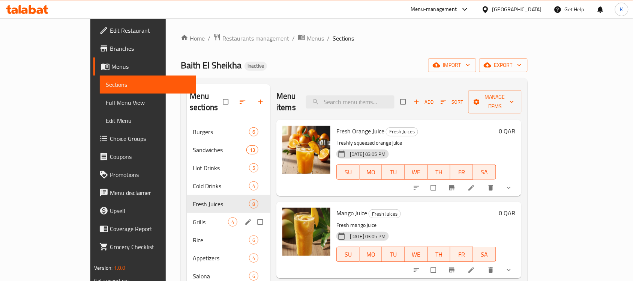
click at [187, 218] on div "Grills 4" at bounding box center [229, 222] width 84 height 18
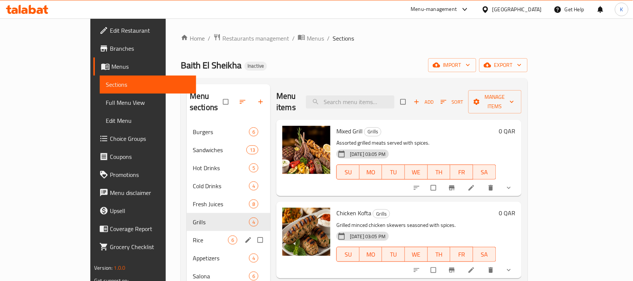
click at [187, 236] on div "Rice 6" at bounding box center [229, 240] width 84 height 18
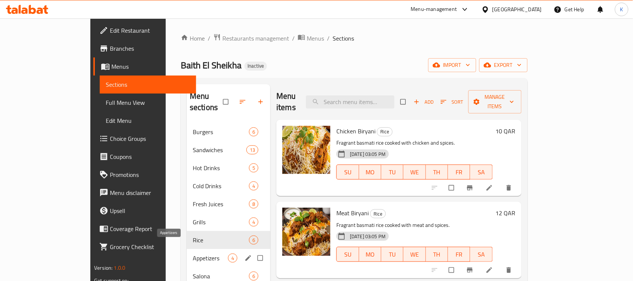
click at [193, 253] on span "Appetizers" at bounding box center [210, 257] width 35 height 9
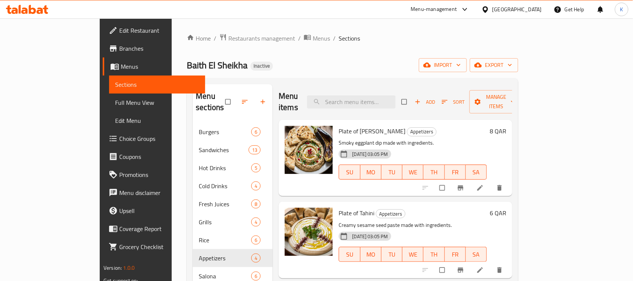
click at [193, 280] on div "Menu sections Burgers 6 Sandwiches 13 Hot Drinks 5 Cold Drinks 4 Fresh Juices 8…" at bounding box center [233, 224] width 80 height 281
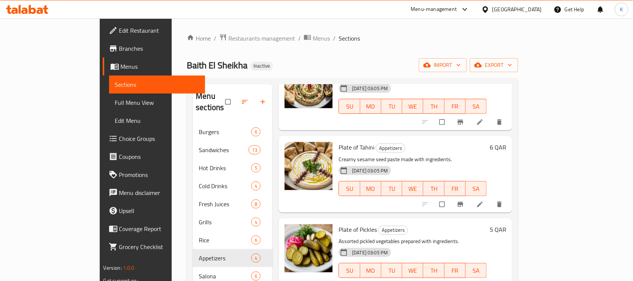
click at [109, 93] on link "Full Menu View" at bounding box center [157, 102] width 96 height 18
click at [109, 96] on link "Full Menu View" at bounding box center [157, 102] width 96 height 18
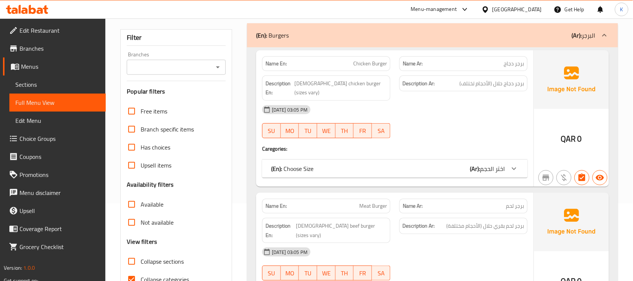
scroll to position [109, 0]
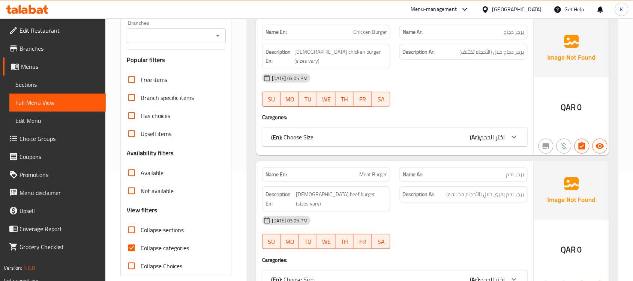
click at [162, 247] on span "Collapse categories" at bounding box center [165, 247] width 48 height 9
click at [141, 247] on input "Collapse categories" at bounding box center [132, 248] width 18 height 18
checkbox input "false"
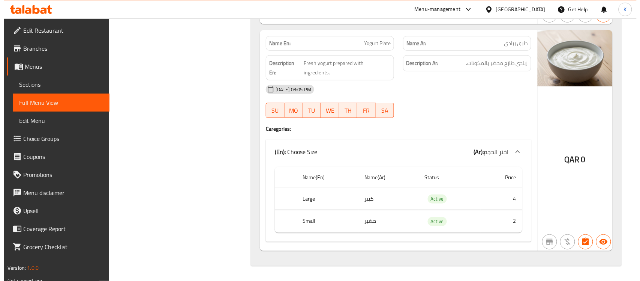
scroll to position [0, 0]
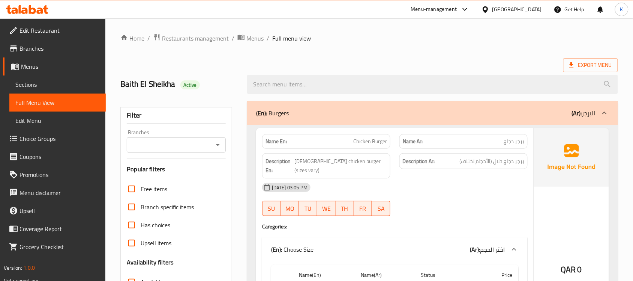
click at [386, 36] on ol "Home / Restaurants management / Menus / Full menu view" at bounding box center [369, 38] width 498 height 10
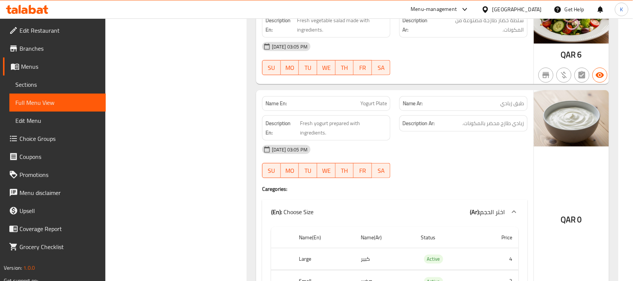
scroll to position [9445, 0]
